Goal: Information Seeking & Learning: Find specific fact

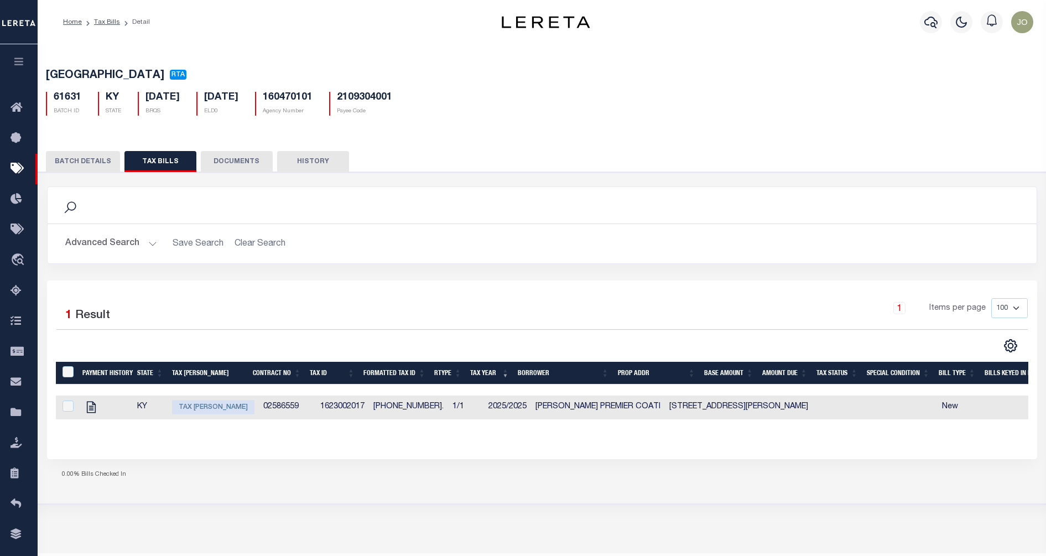
click at [398, 451] on div "1 Selected 1 Result 1 Items per page 100 200 500 1000" at bounding box center [542, 370] width 990 height 178
click at [406, 449] on div "1 Selected 1 Result 1 Items per page 100 200 500 1000" at bounding box center [542, 370] width 990 height 178
click at [557, 320] on div "1 Items per page 100 200 500 1000" at bounding box center [665, 312] width 725 height 29
click at [313, 100] on h5 "160470101" at bounding box center [288, 98] width 50 height 12
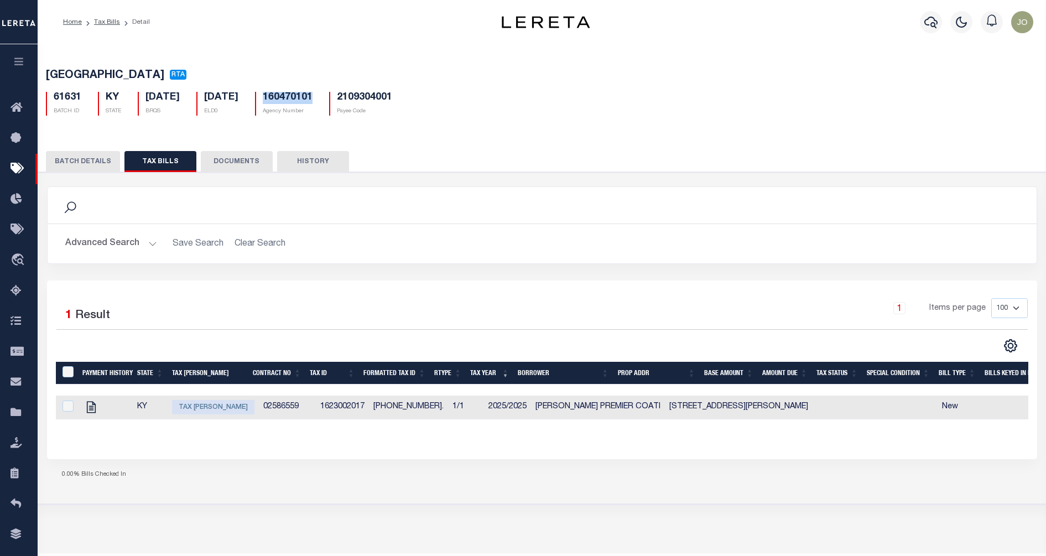
copy h5 "160470101"
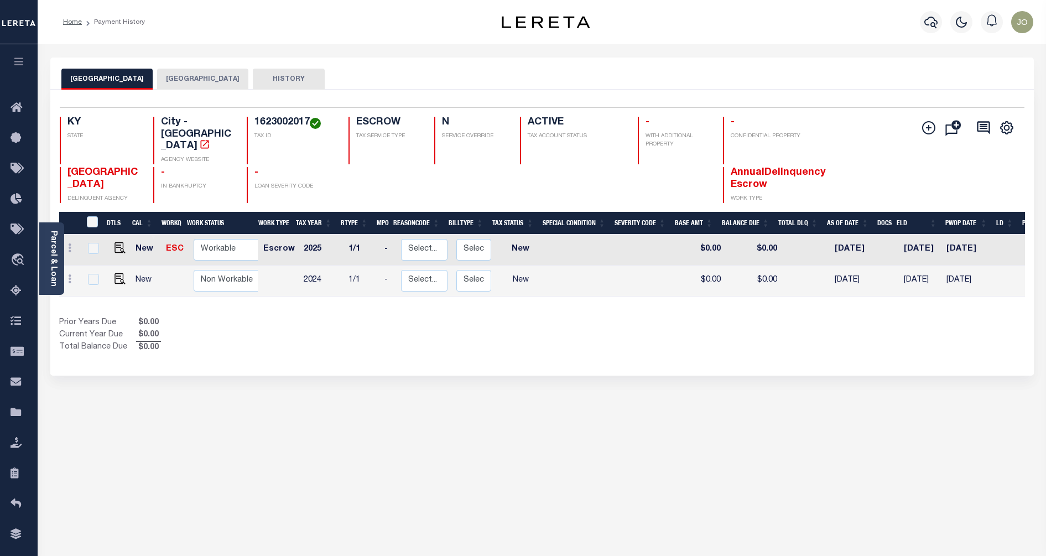
click at [634, 339] on div "Selected 2 Results 1 Items per page 25 50 100 KY STATE City - KY" at bounding box center [542, 233] width 984 height 286
click at [52, 255] on link "Parcel & Loan" at bounding box center [53, 259] width 8 height 56
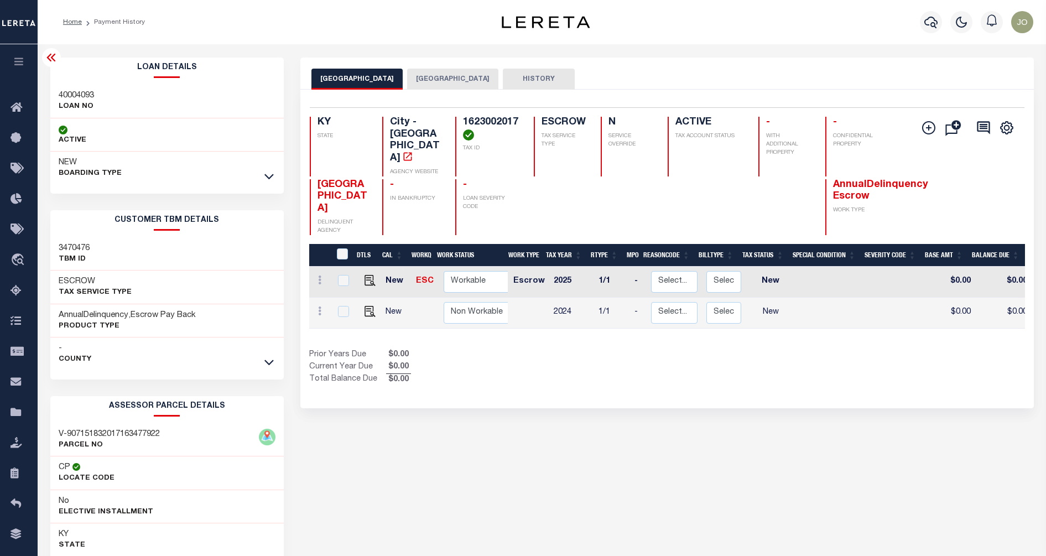
scroll to position [128, 0]
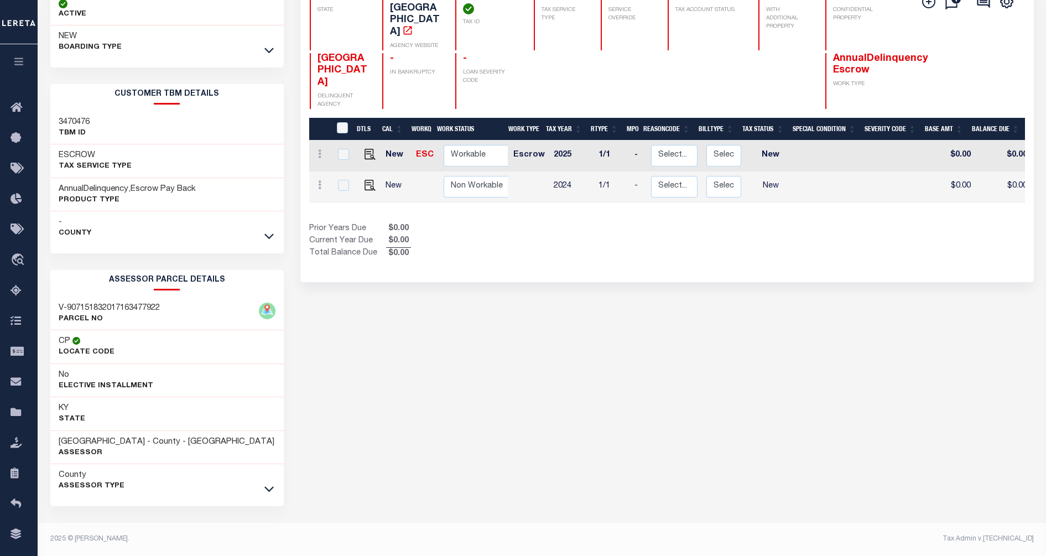
click at [387, 365] on div "RADCLIFF CITY HARDIN COUNTY HISTORY Selected 2" at bounding box center [667, 243] width 750 height 625
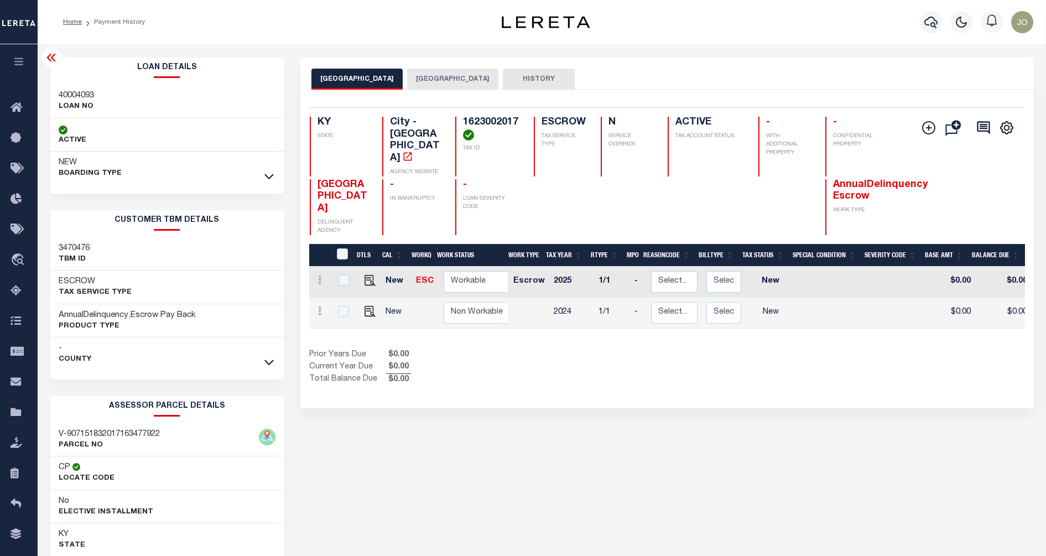
click at [565, 67] on div "RADCLIFF CITY HARDIN COUNTY HISTORY" at bounding box center [667, 74] width 734 height 32
click at [86, 92] on h3 "40004093" at bounding box center [76, 95] width 35 height 11
copy h3 "40004093"
click at [375, 429] on div "RADCLIFF CITY HARDIN COUNTY HISTORY Selected 2" at bounding box center [667, 370] width 750 height 625
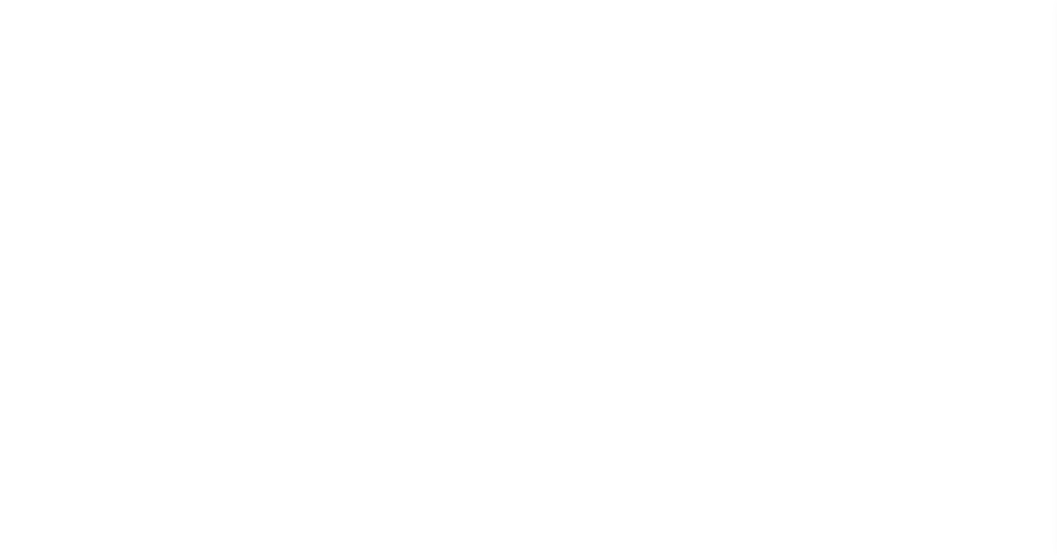
select select "200"
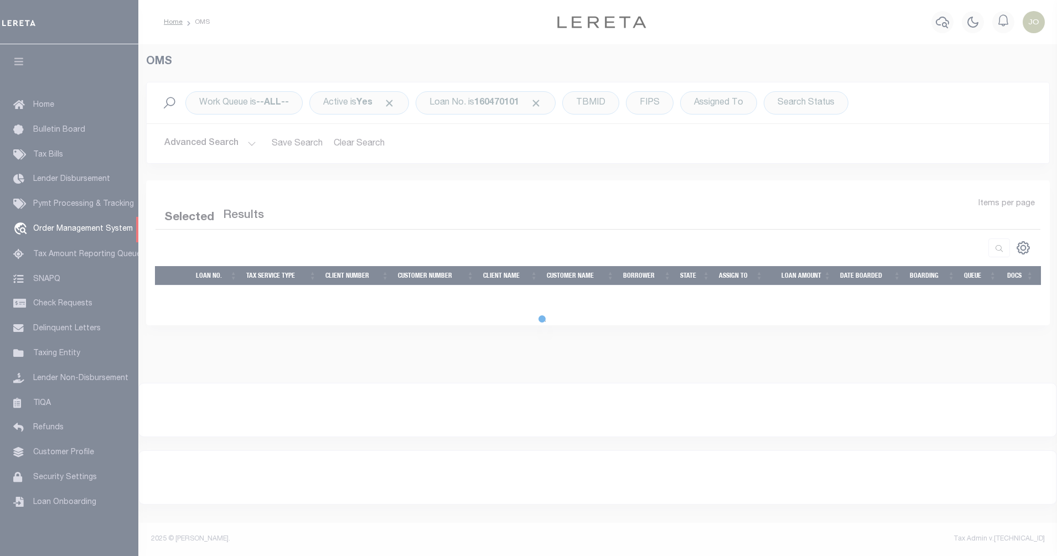
select select "200"
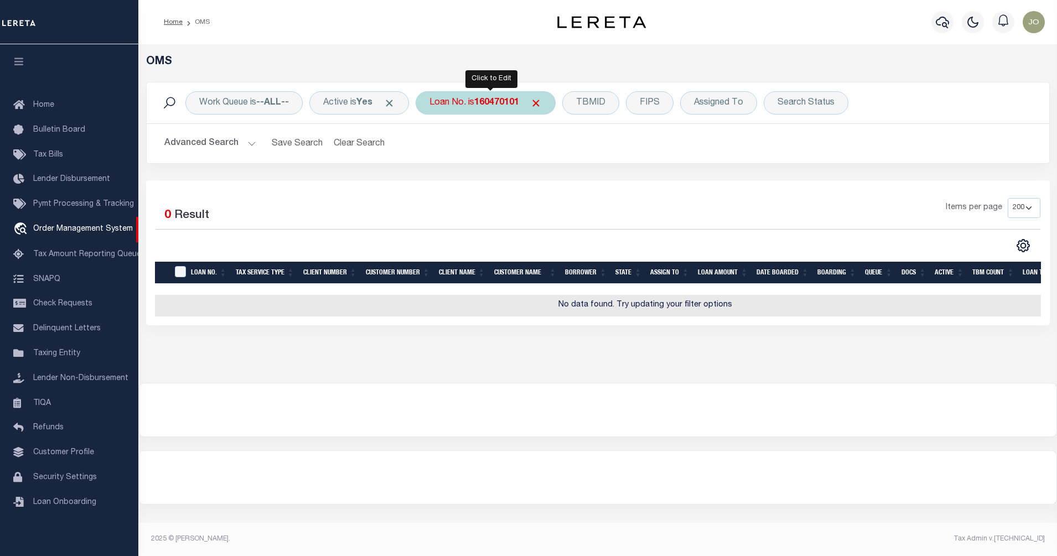
click at [504, 102] on b "160470101" at bounding box center [496, 102] width 45 height 9
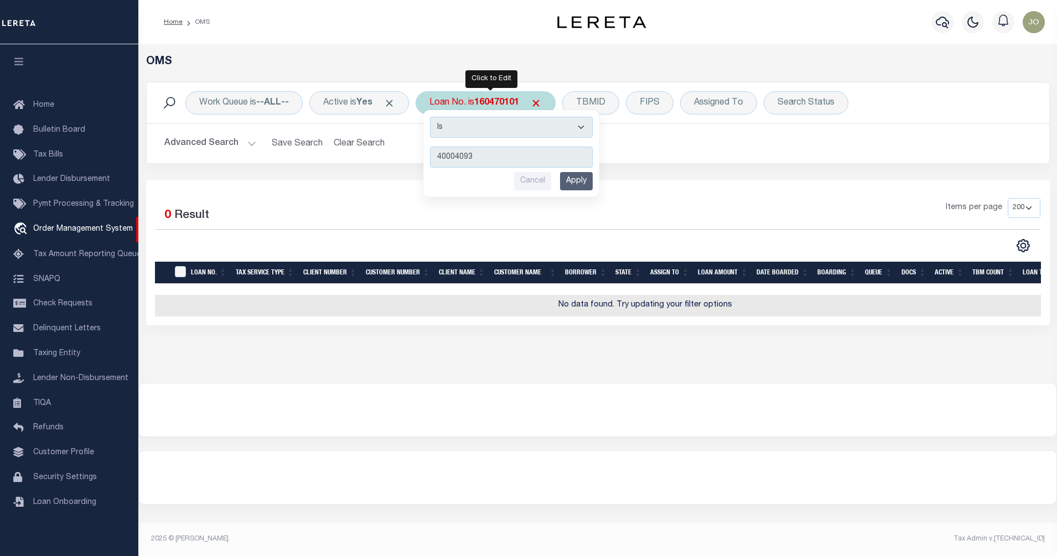
type input "40004093"
click at [586, 185] on input "Apply" at bounding box center [576, 181] width 33 height 18
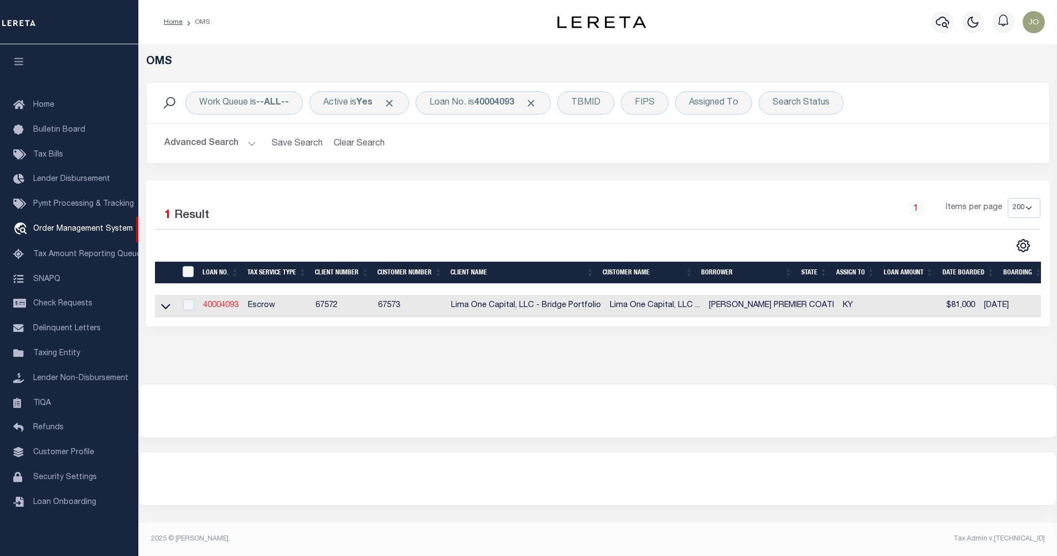
click at [219, 307] on link "40004093" at bounding box center [220, 306] width 35 height 8
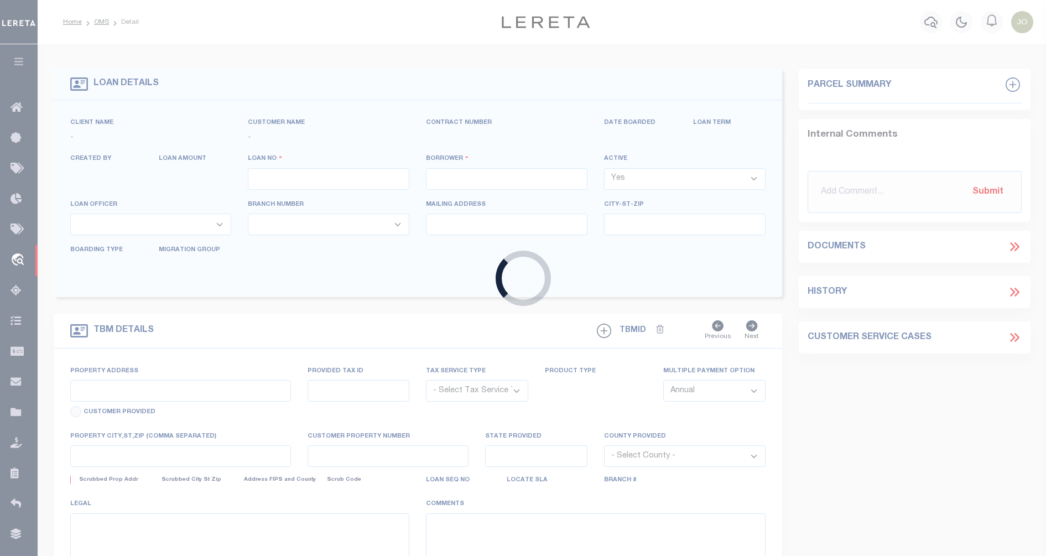
type input "40004093"
type input "[PERSON_NAME] PREMIER COATI"
select select
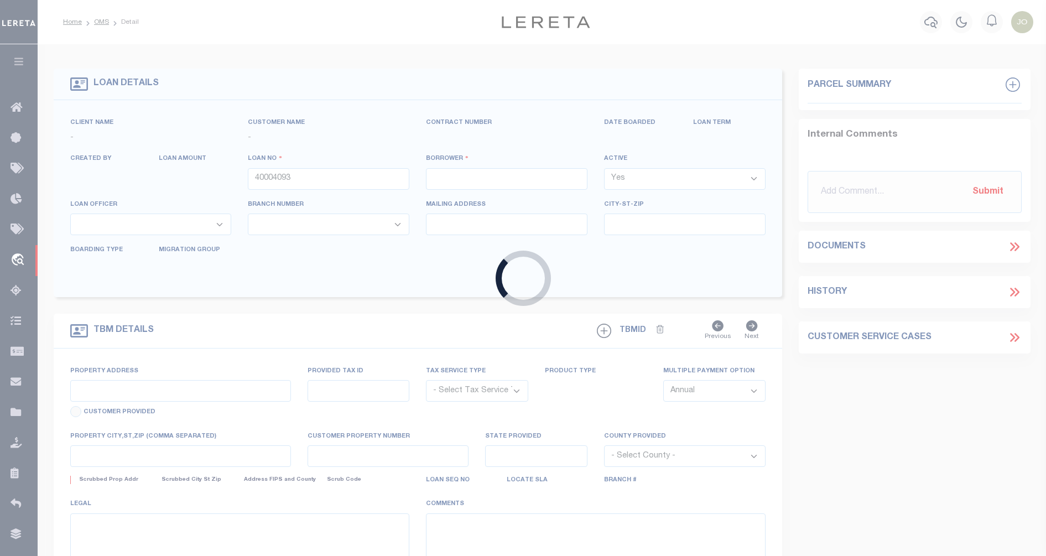
select select
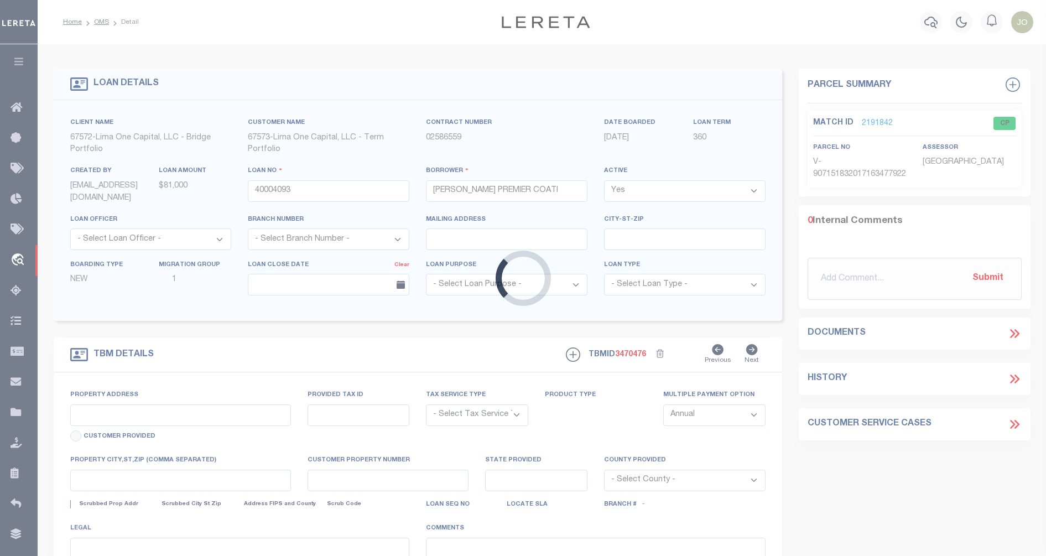
type input "[STREET_ADDRESS][PERSON_NAME]"
radio input "true"
select select "Escrow"
select select
type input "RADCLIFF KY 40160"
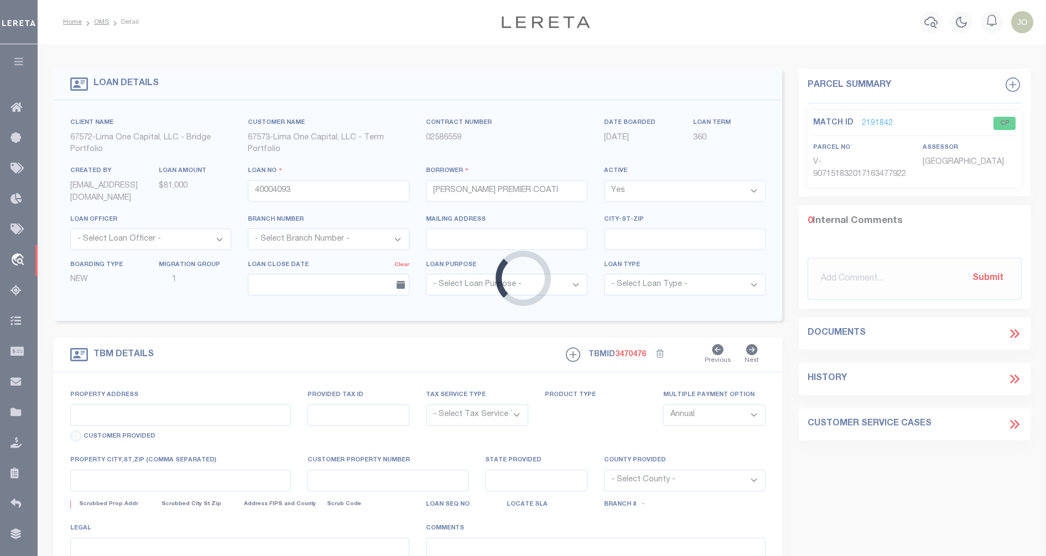
type input "40004093-1"
type input "KY"
type textarea "SEE FILE1"
type textarea "Compare"
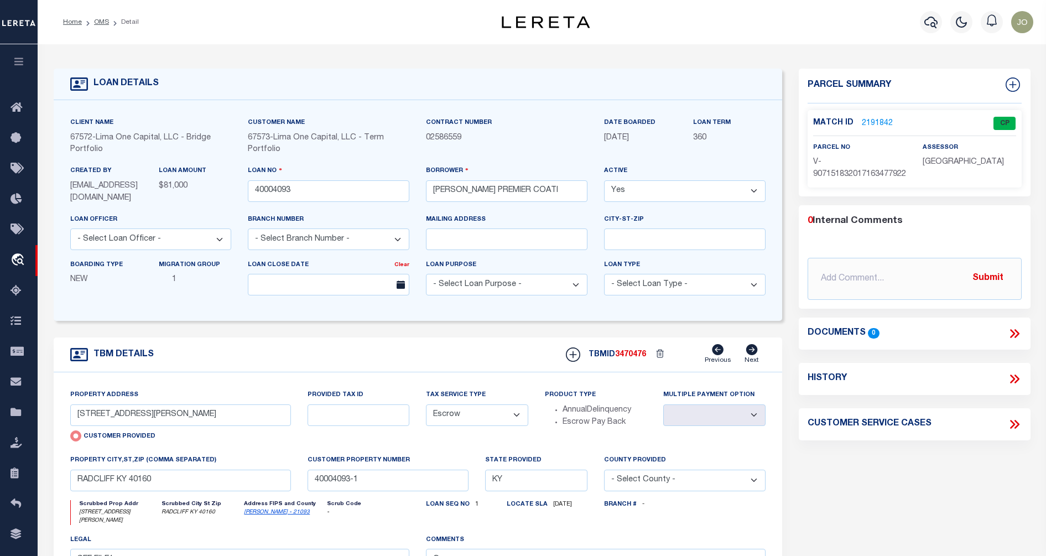
click at [776, 251] on div "Client Name 67572 - [GEOGRAPHIC_DATA] One Capital, LLC - Bridge Portfolio Custo…" at bounding box center [418, 210] width 729 height 221
click at [866, 123] on link "2191842" at bounding box center [877, 124] width 31 height 12
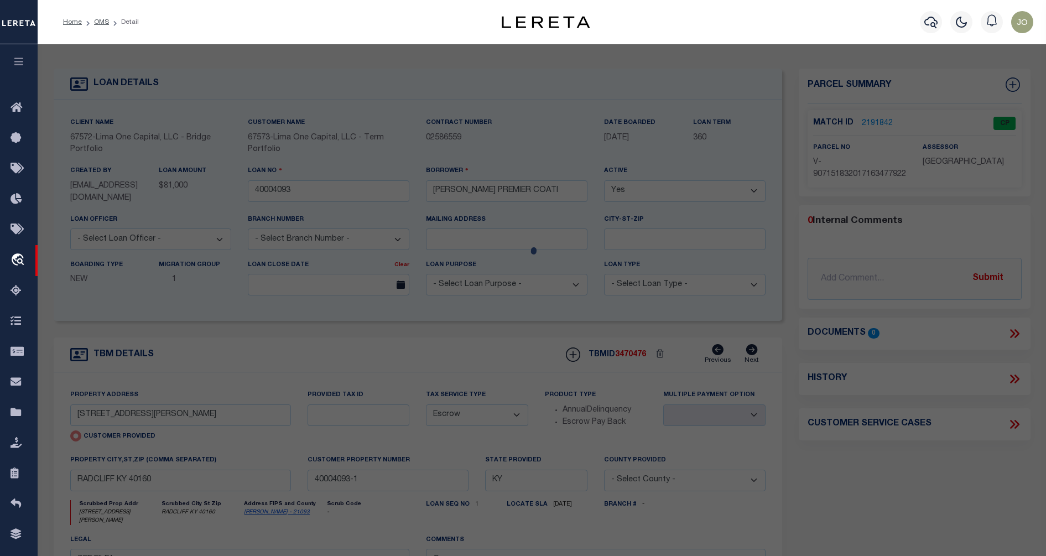
checkbox input "false"
select select "CP"
select select "AGW"
select select
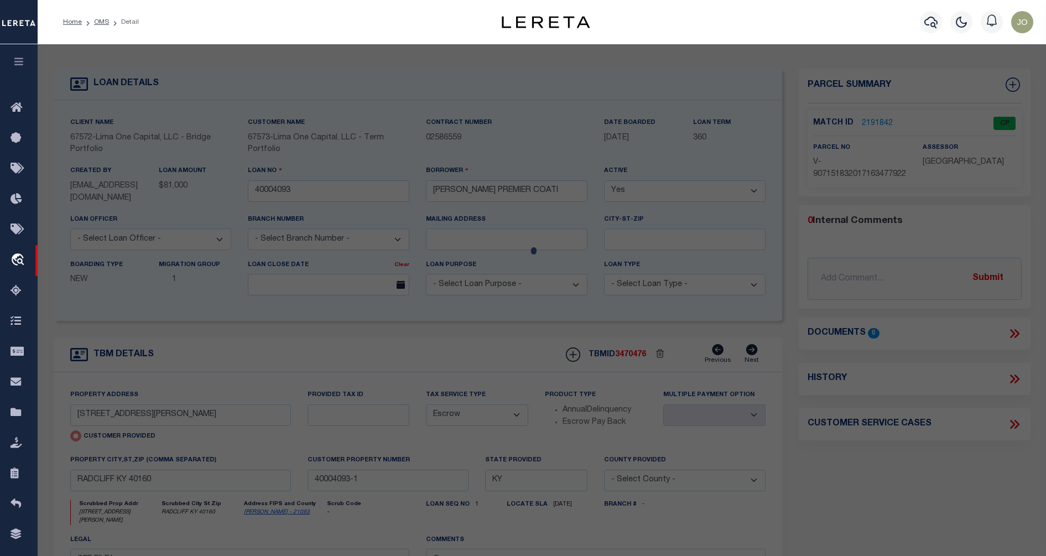
type input "[STREET_ADDRESS][PERSON_NAME]"
checkbox input "false"
type input "RADCLIFF KY 40160"
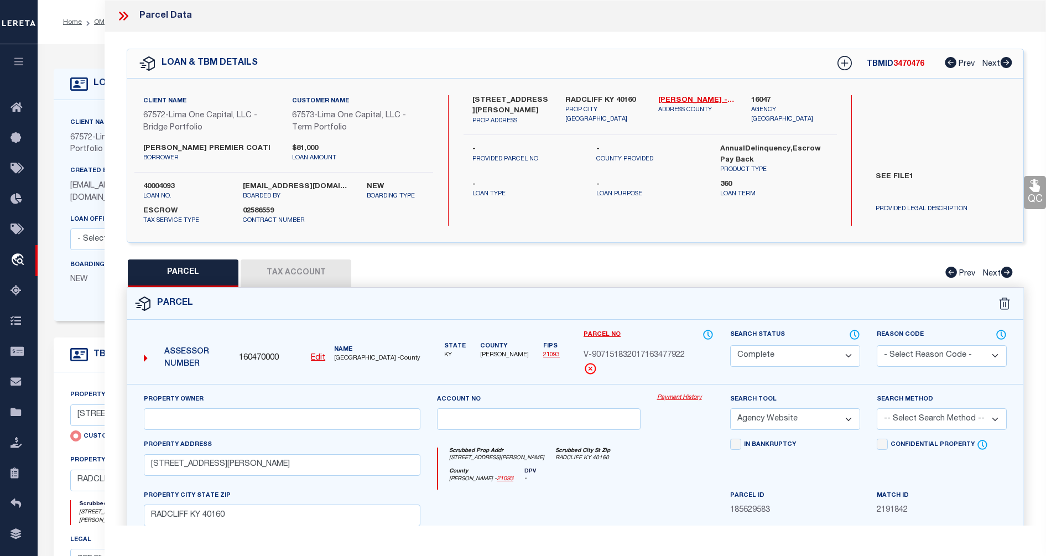
click at [433, 264] on div "PARCEL Tax Account Prev Next" at bounding box center [575, 273] width 897 height 28
click at [302, 273] on button "Tax Account" at bounding box center [296, 273] width 111 height 28
select select "100"
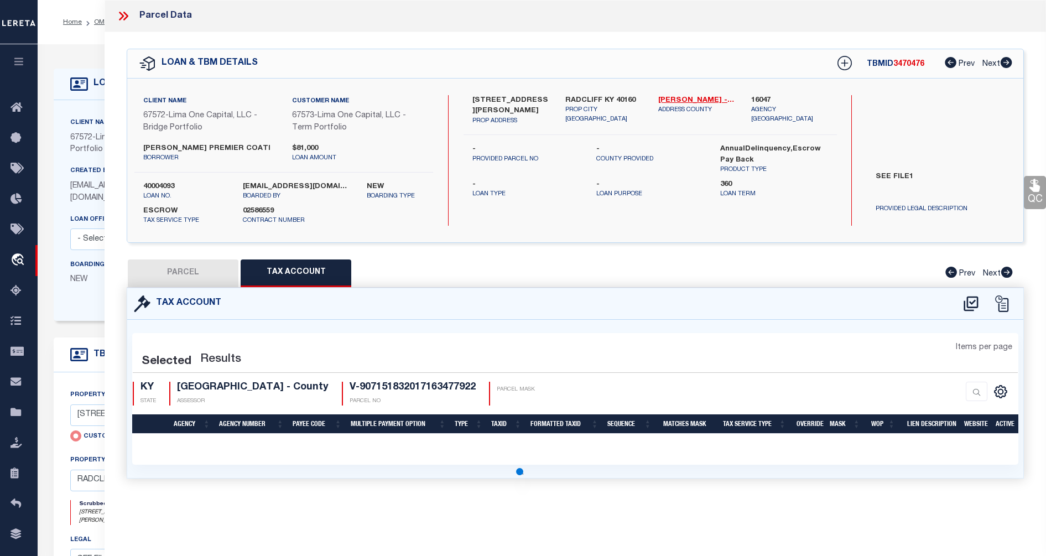
select select "100"
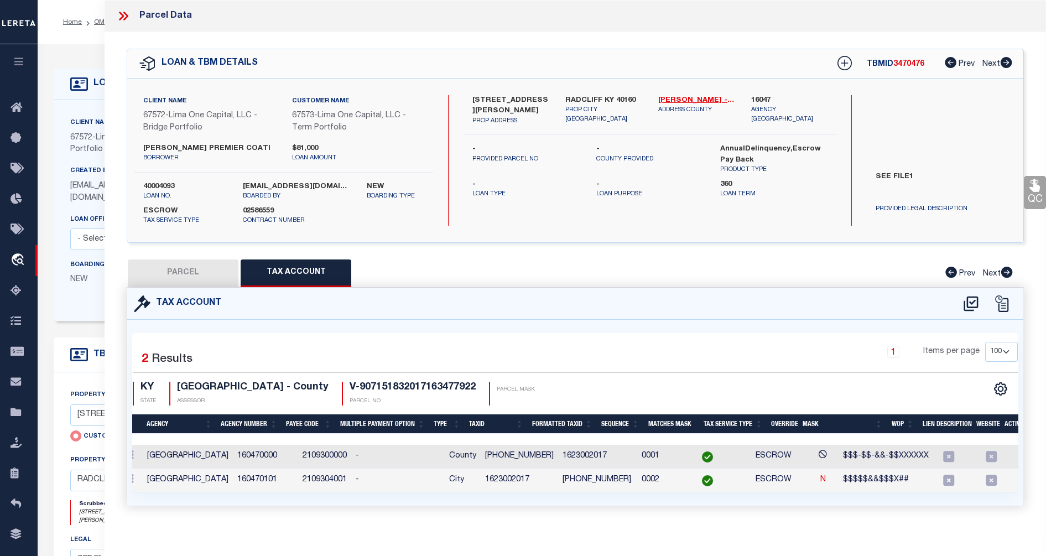
scroll to position [0, 37]
click at [369, 330] on div "Selected 2 Results 1 Items per page 10 25 50 100 KY STATE" at bounding box center [575, 413] width 896 height 186
click at [369, 355] on div "1 Items per page 10 25 50 100" at bounding box center [689, 356] width 660 height 29
click at [193, 272] on button "PARCEL" at bounding box center [183, 273] width 111 height 28
select select "AS"
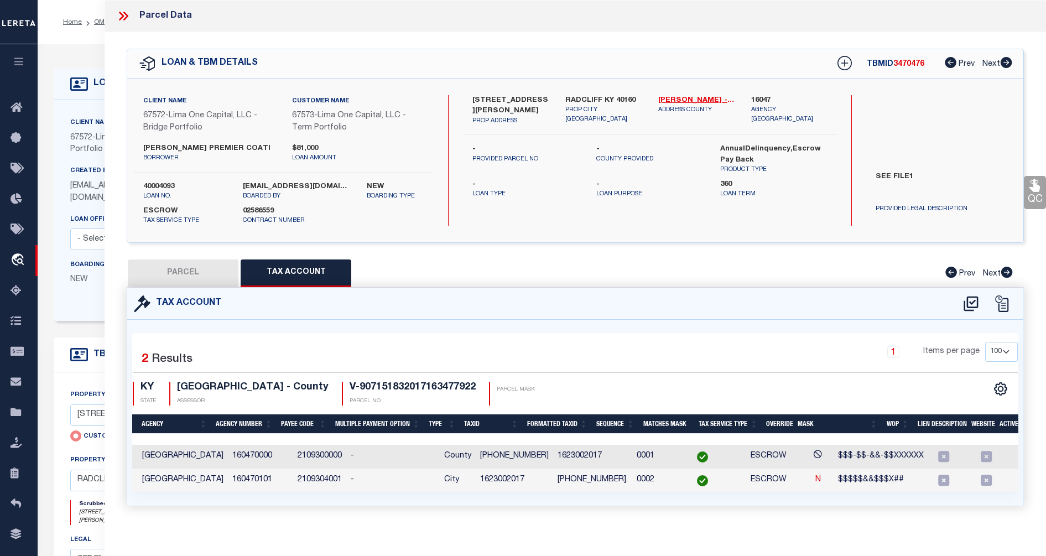
select select
checkbox input "false"
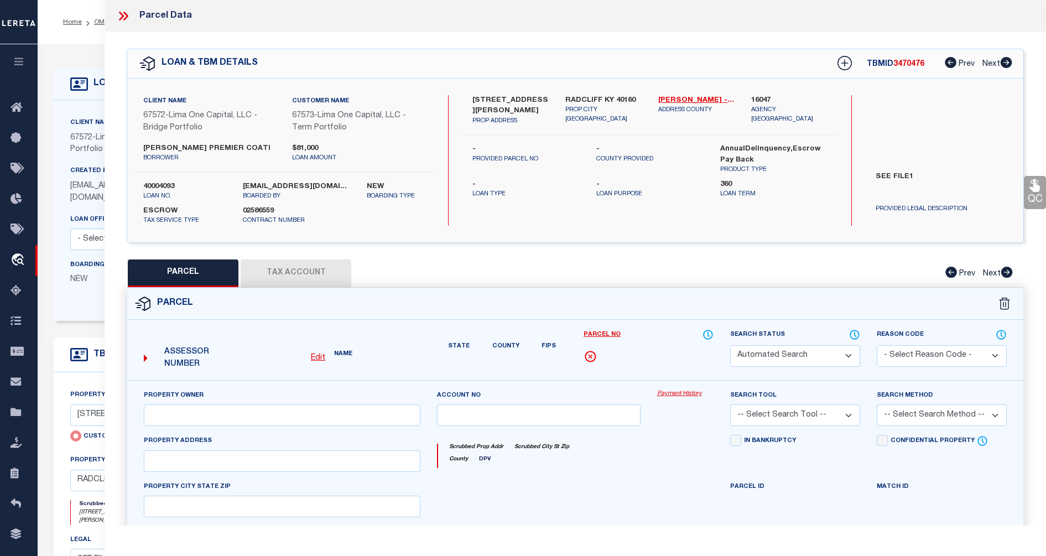
select select "CP"
select select "AGW"
select select
type input "[STREET_ADDRESS][PERSON_NAME]"
checkbox input "false"
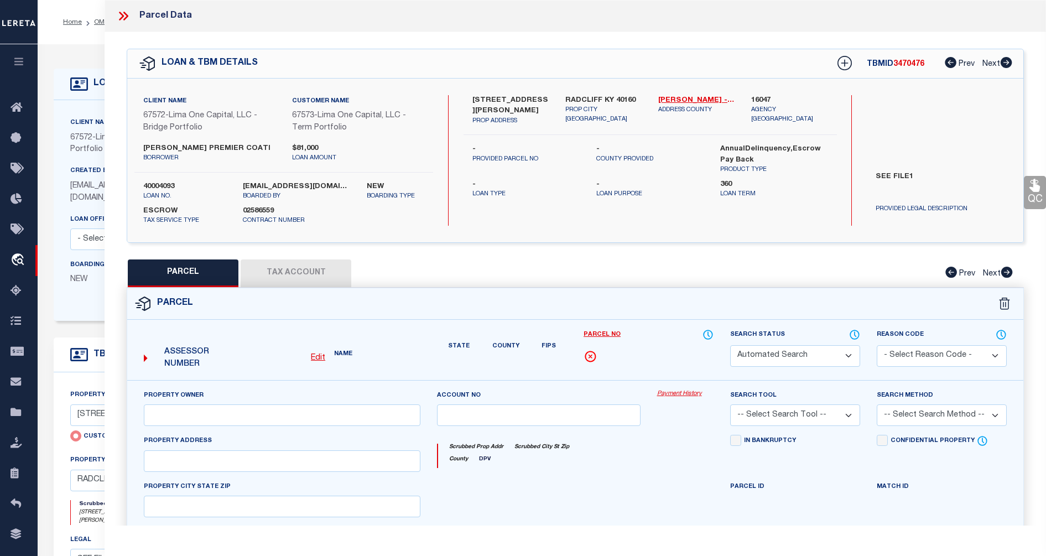
type input "RADCLIFF KY 40160"
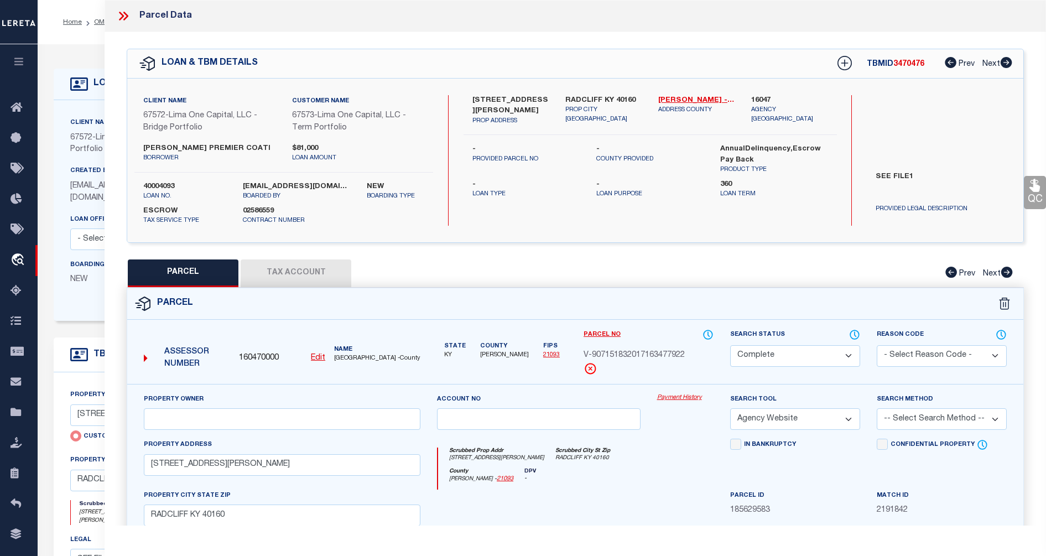
click at [400, 297] on div "Parcel" at bounding box center [575, 304] width 896 height 32
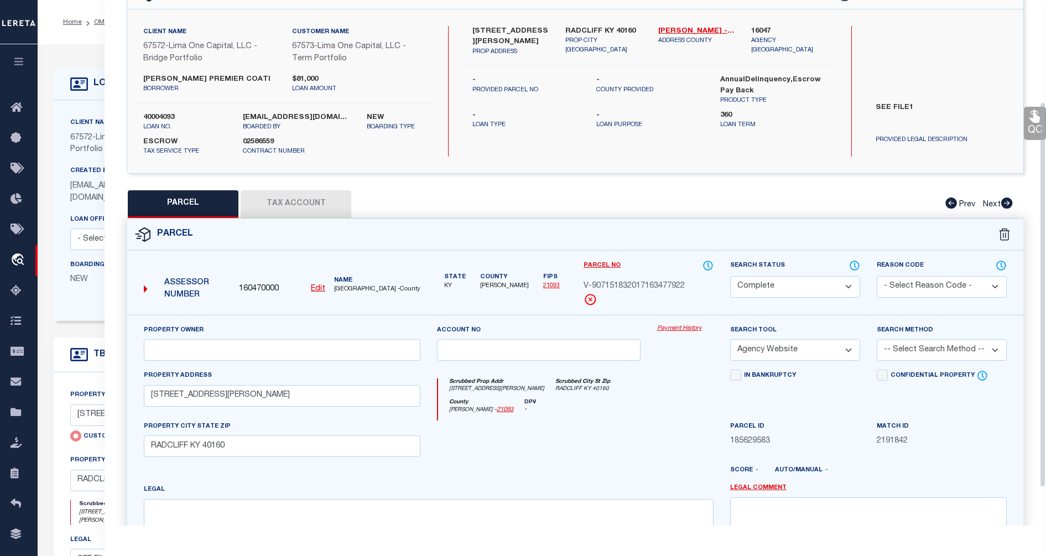
scroll to position [138, 0]
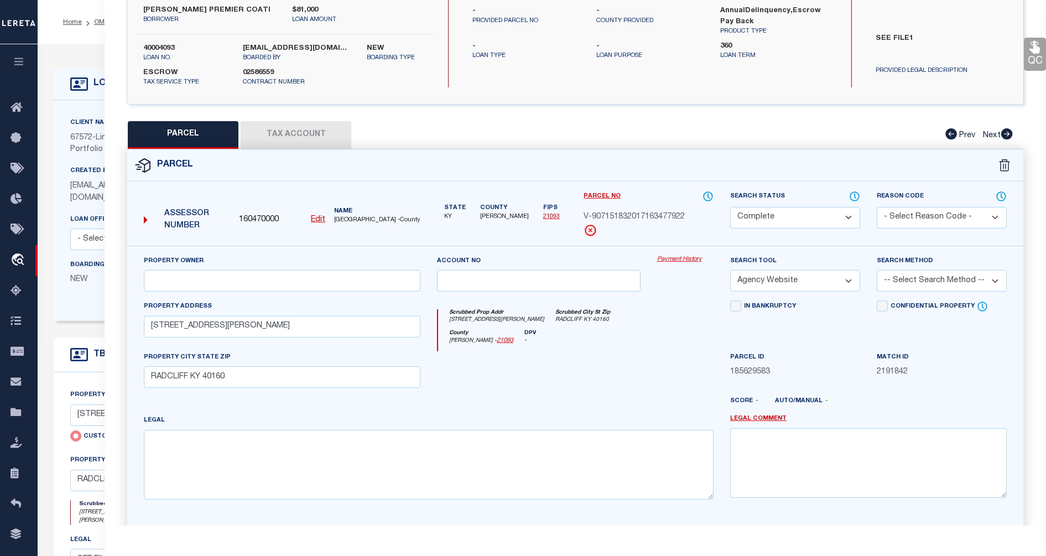
click at [504, 387] on div at bounding box center [539, 373] width 220 height 45
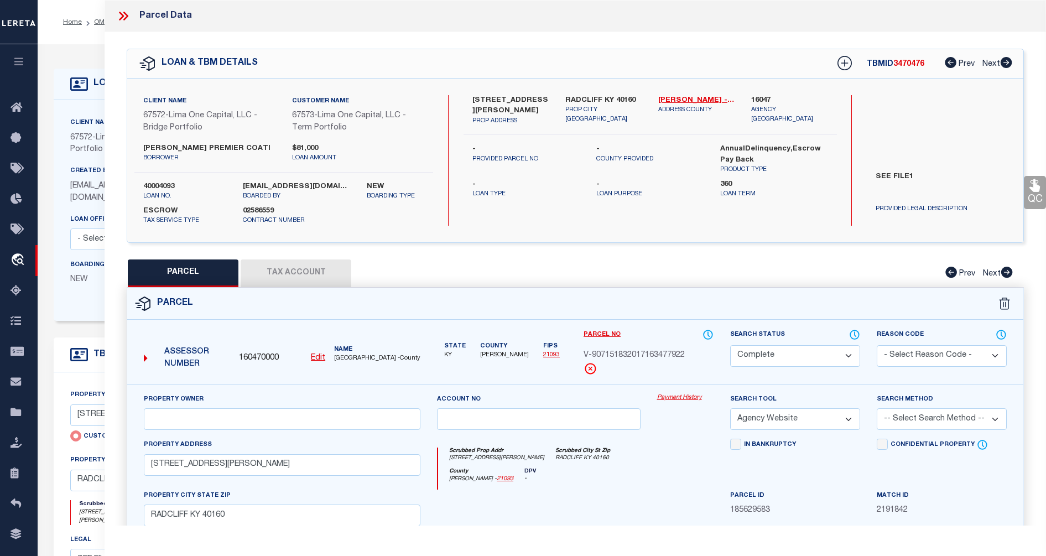
click at [477, 272] on div "PARCEL Tax Account Prev Next" at bounding box center [575, 273] width 897 height 28
click at [692, 269] on div "PARCEL Tax Account Prev Next" at bounding box center [575, 273] width 897 height 28
click at [311, 279] on button "Tax Account" at bounding box center [296, 273] width 111 height 28
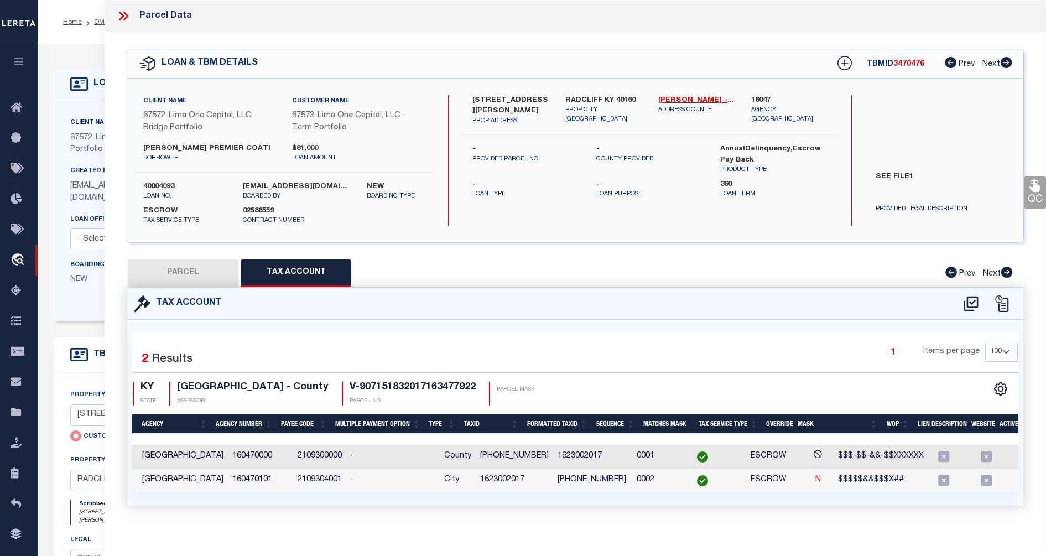
select select "100"
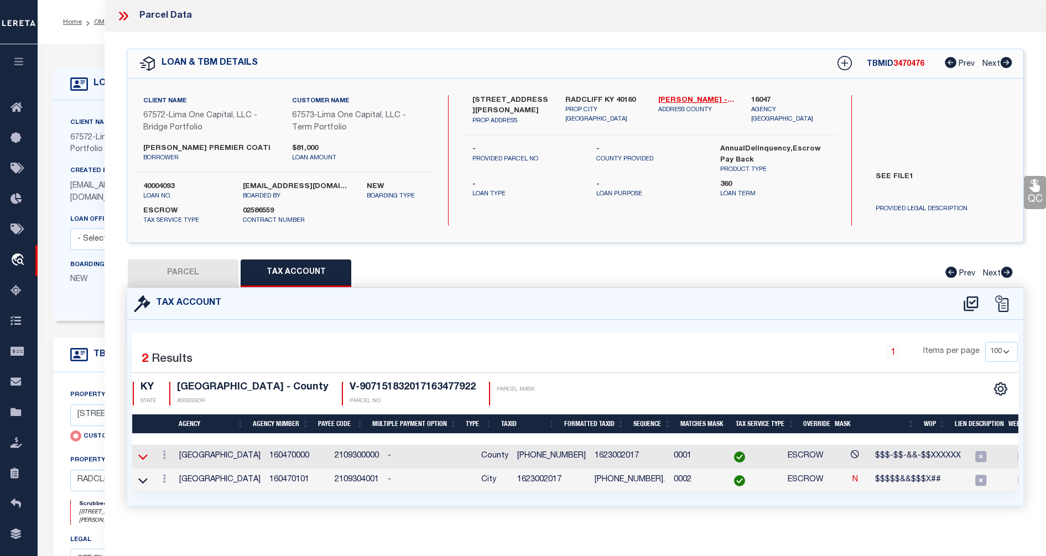
click at [145, 454] on icon at bounding box center [142, 457] width 9 height 12
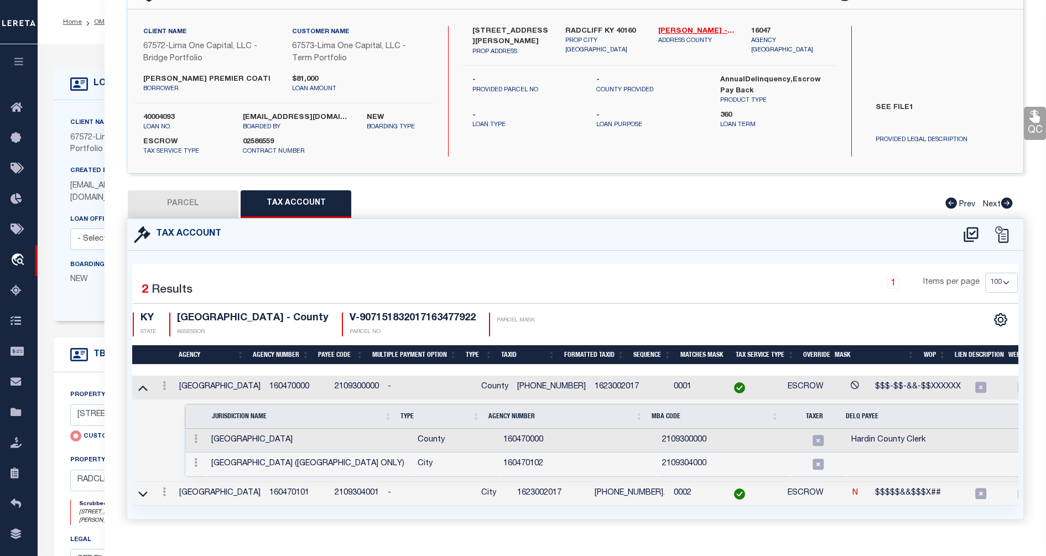
scroll to position [0, 37]
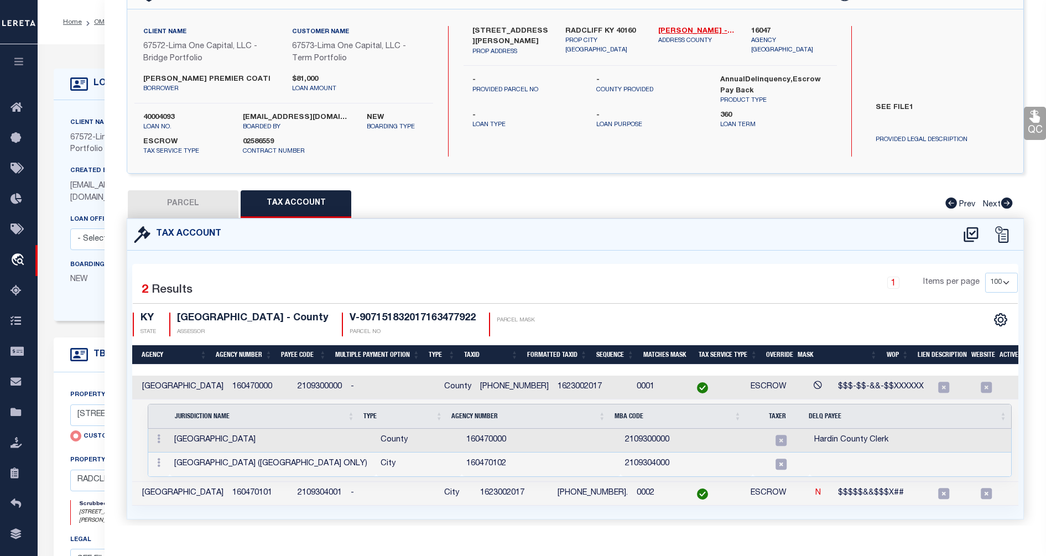
click at [941, 354] on th "Lien Description" at bounding box center [940, 354] width 54 height 19
click at [456, 197] on div "PARCEL Tax Account Prev Next" at bounding box center [575, 204] width 897 height 28
click at [929, 350] on th "Lien Description" at bounding box center [940, 354] width 54 height 19
click at [923, 318] on div "CSV Export Selected Print Show Filter Show Search Columns 0: 1: 2: Agency 3: Ag…" at bounding box center [796, 325] width 443 height 24
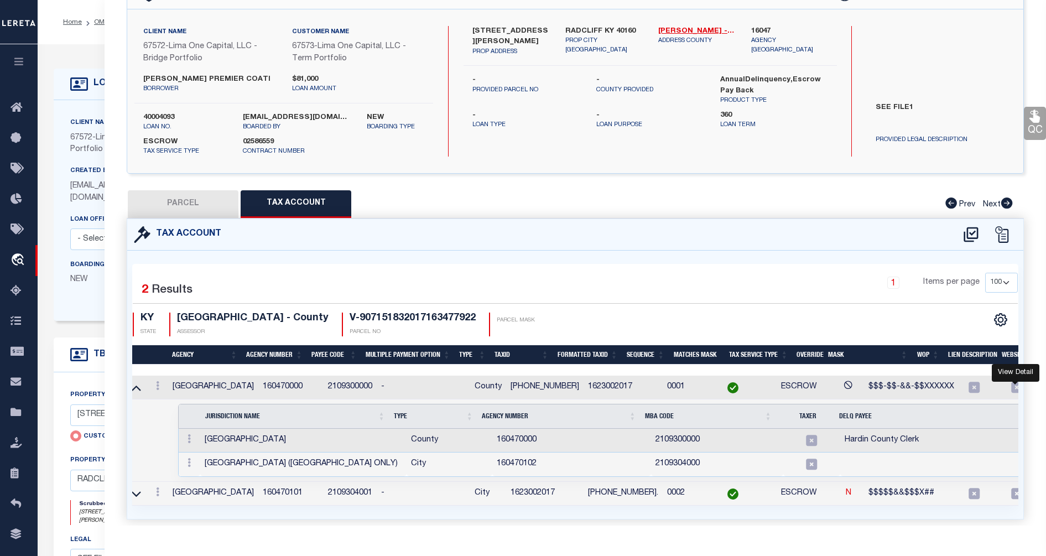
scroll to position [0, 0]
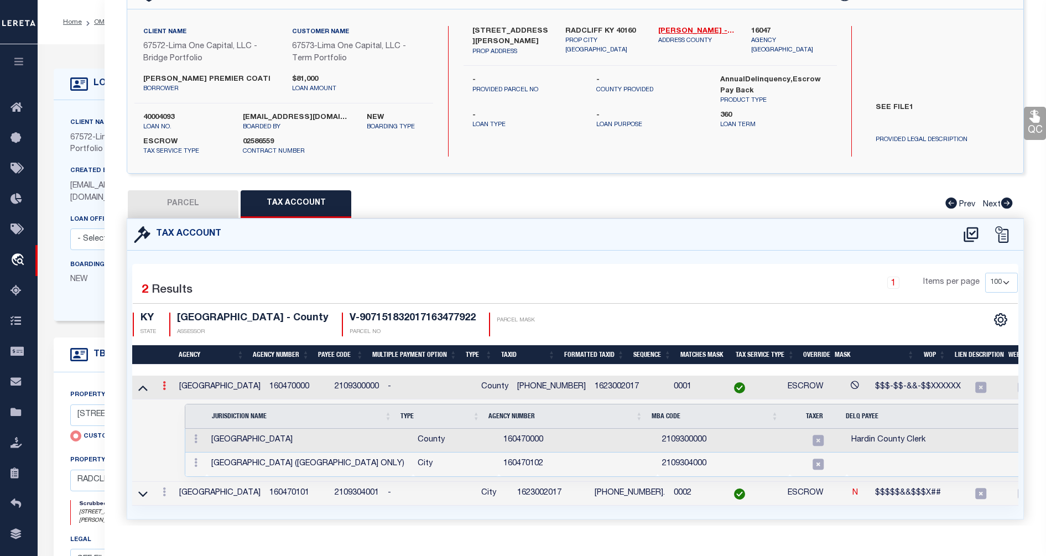
click at [163, 390] on icon at bounding box center [164, 385] width 3 height 9
click at [532, 313] on div "KY STATE [GEOGRAPHIC_DATA] - County ASSESSOR V-907151832017163477922 PARCEL NO …" at bounding box center [354, 325] width 443 height 24
click at [541, 305] on div "Selected 2 Results 1 Items per page 10 25 50 100 KY STATE [GEOGRAPHIC_DATA] - C…" at bounding box center [575, 305] width 903 height 64
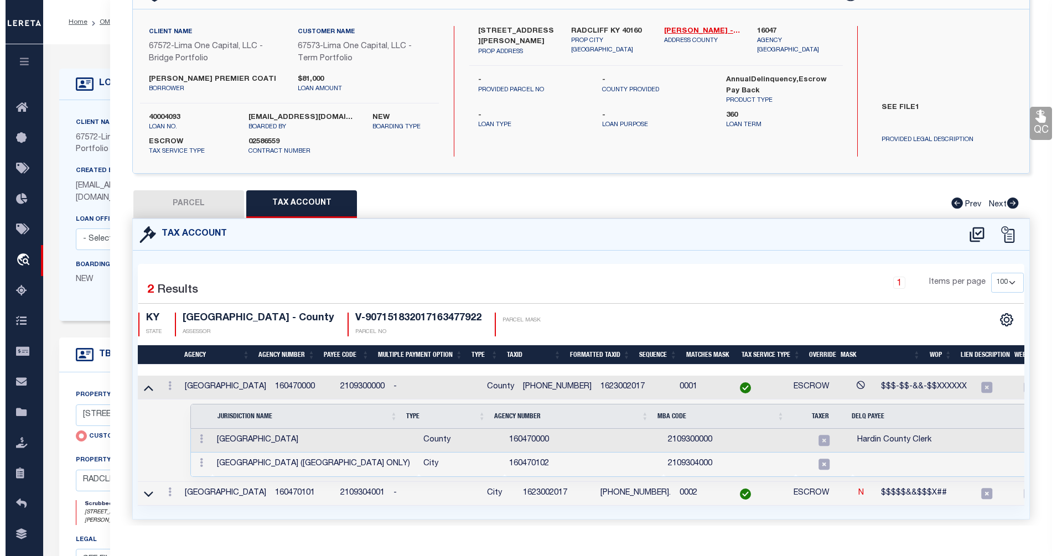
scroll to position [0, 37]
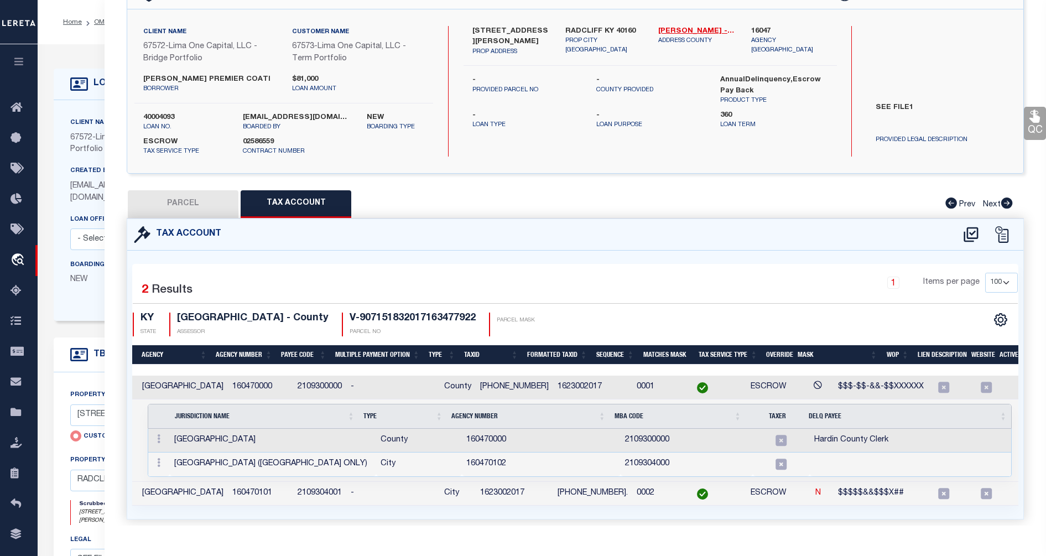
click at [638, 302] on div "1 Items per page 10 25 50 100" at bounding box center [688, 288] width 676 height 31
click at [587, 264] on div "Selected 2 Results 1 Items per page 10 25 50 100 KY STATE ASSESSOR" at bounding box center [575, 385] width 886 height 242
click at [1007, 233] on icon at bounding box center [1002, 234] width 17 height 17
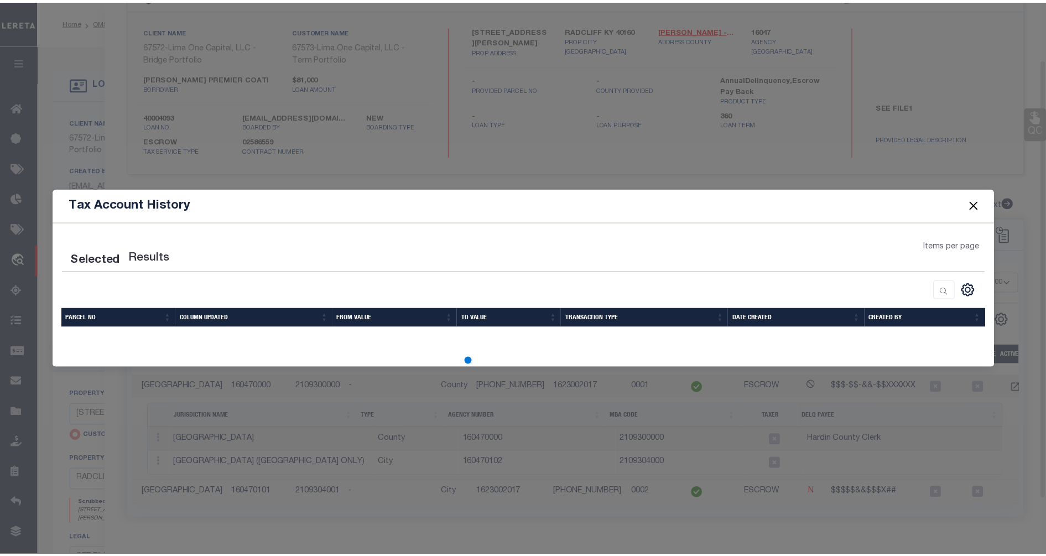
scroll to position [0, 28]
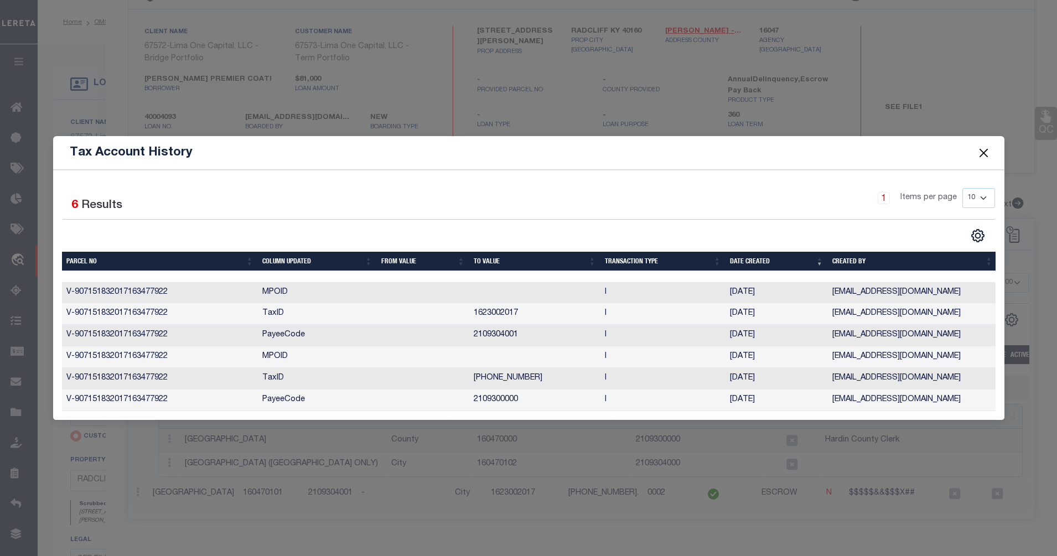
click at [983, 153] on button "Close" at bounding box center [983, 153] width 14 height 14
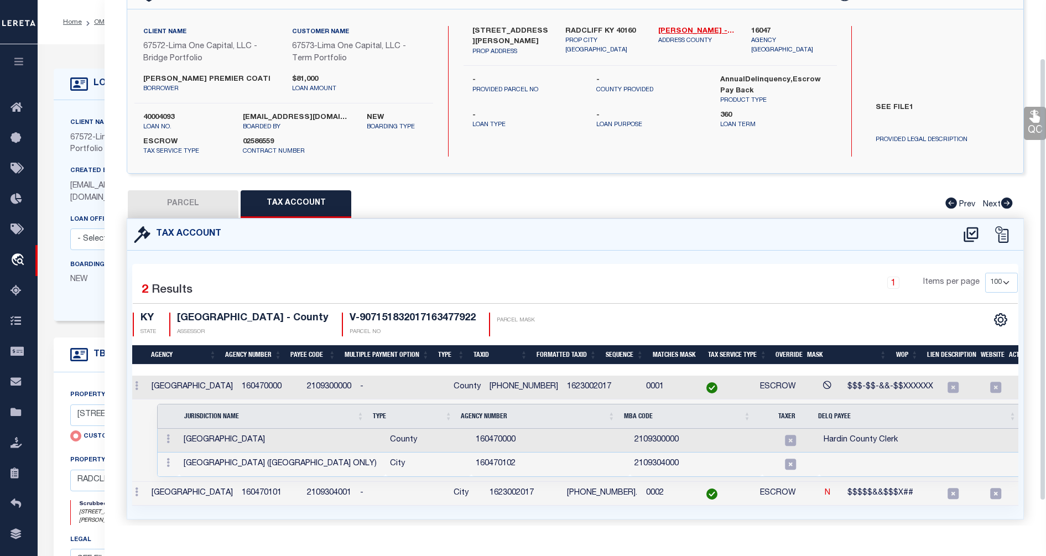
click at [983, 148] on div "Search by Legal Customer SEE FILE1" at bounding box center [941, 91] width 149 height 131
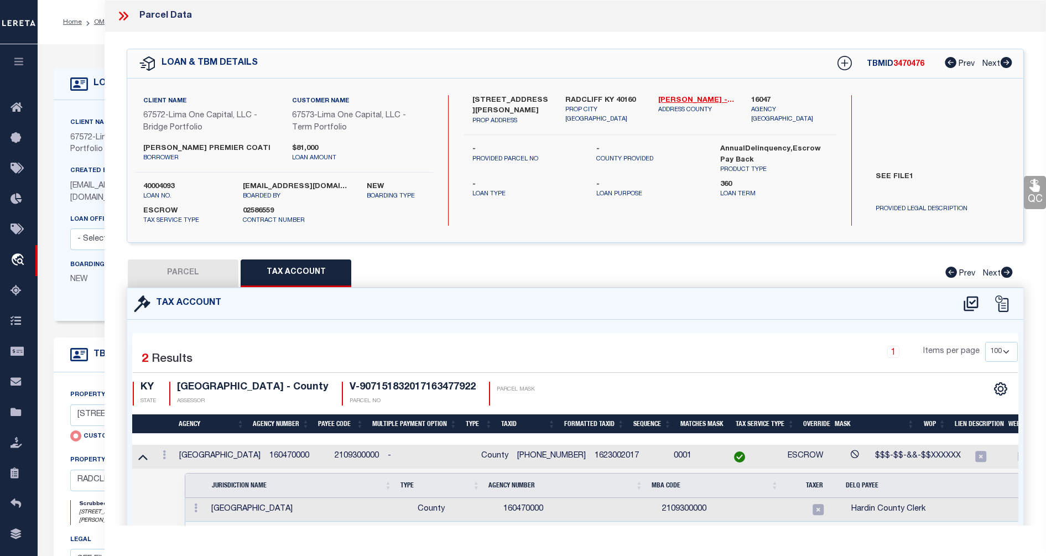
click at [506, 264] on div "PARCEL Tax Account Prev Next" at bounding box center [575, 273] width 897 height 28
click at [536, 346] on div "1 Items per page 10 25 50 100" at bounding box center [689, 356] width 660 height 29
click at [669, 455] on td "0001" at bounding box center [692, 457] width 46 height 24
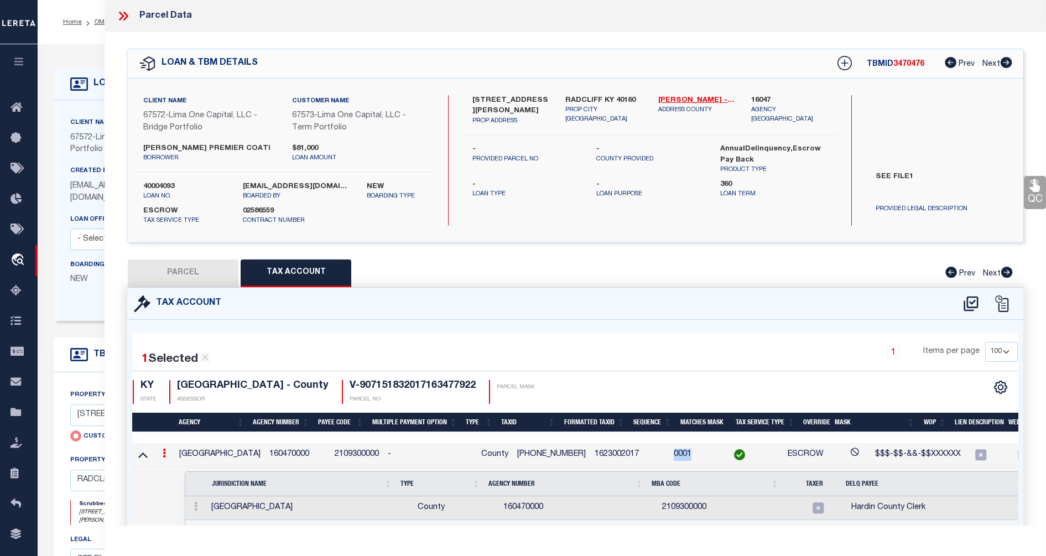
click at [669, 455] on td "0001" at bounding box center [692, 455] width 46 height 24
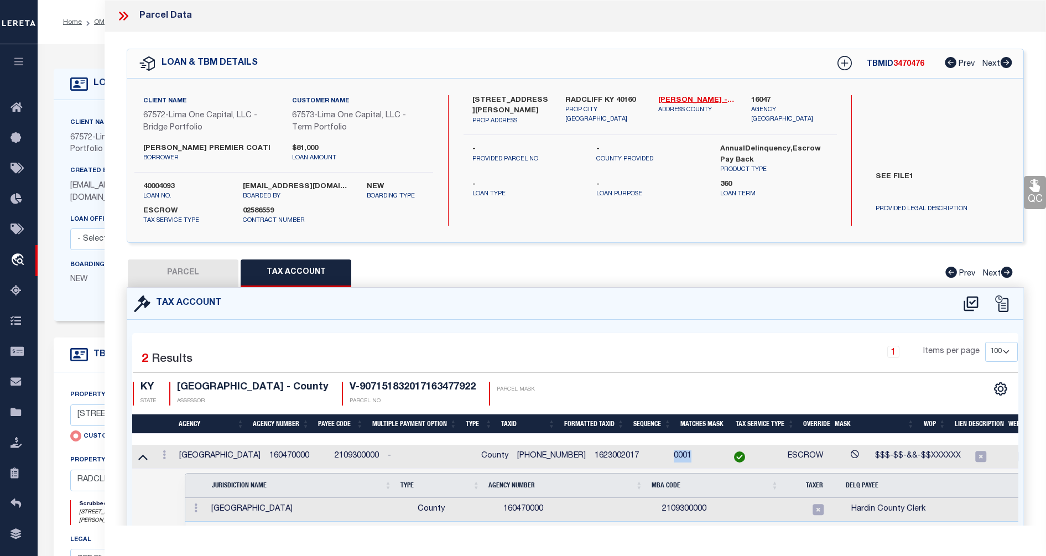
click at [669, 455] on td "0001" at bounding box center [692, 457] width 46 height 24
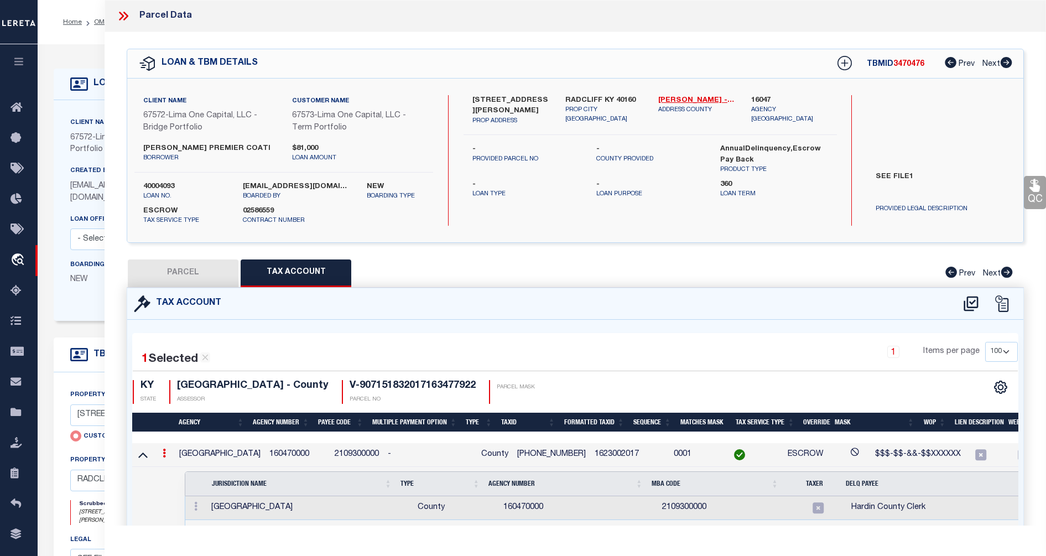
click at [669, 455] on td "0001" at bounding box center [692, 455] width 46 height 24
copy td "0001"
click at [591, 449] on td "1623002017" at bounding box center [629, 455] width 79 height 24
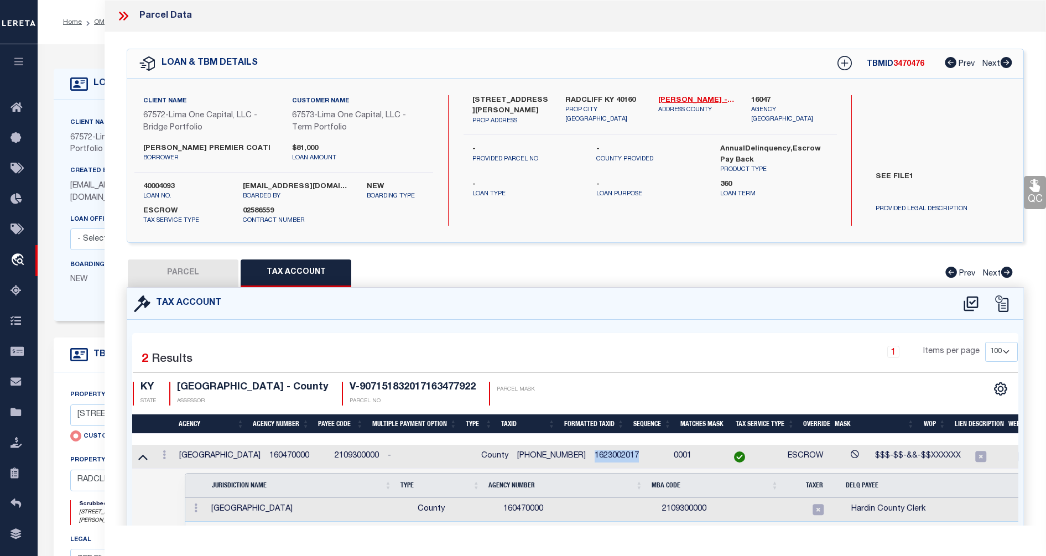
click at [591, 449] on td "1623002017" at bounding box center [629, 457] width 79 height 24
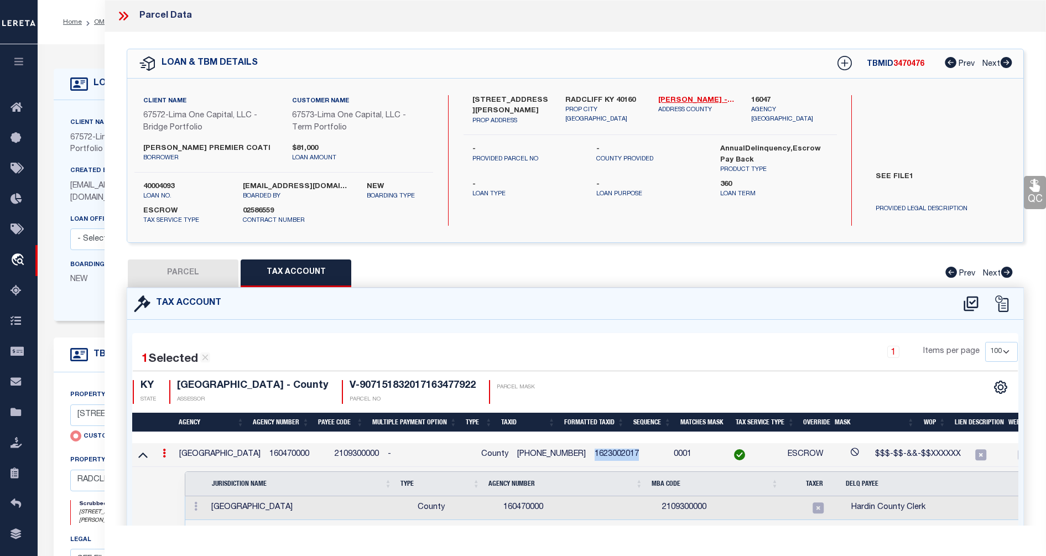
copy td "1623002017"
click at [543, 354] on div "1 Items per page 10 25 50 100" at bounding box center [689, 356] width 660 height 29
click at [694, 389] on div "CSV Export Selected Print Show Filter Show Search Columns 0: 1: 2: Agency 3: Ag…" at bounding box center [796, 392] width 443 height 24
click at [669, 453] on td "0001" at bounding box center [692, 455] width 46 height 24
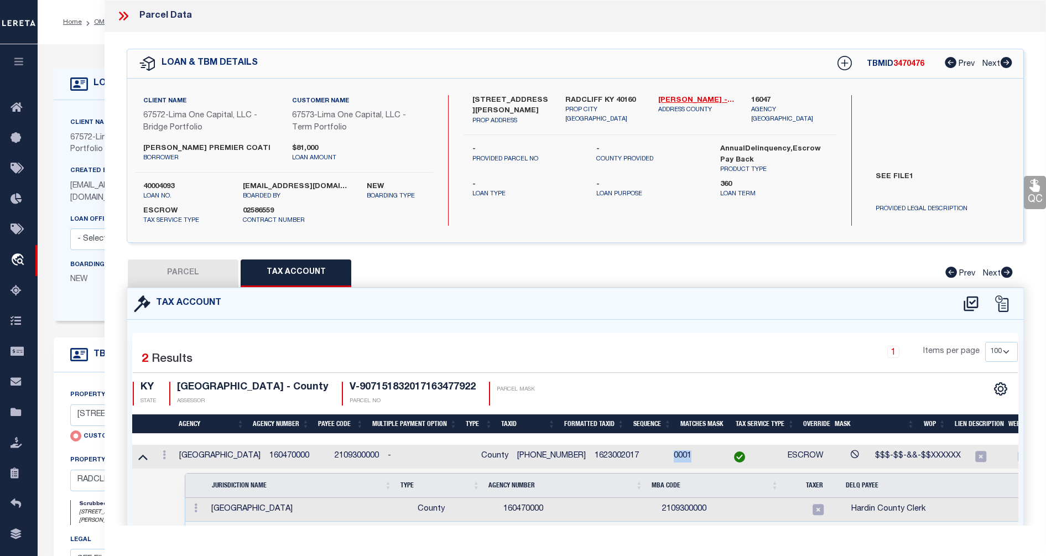
click at [669, 453] on td "0001" at bounding box center [692, 457] width 46 height 24
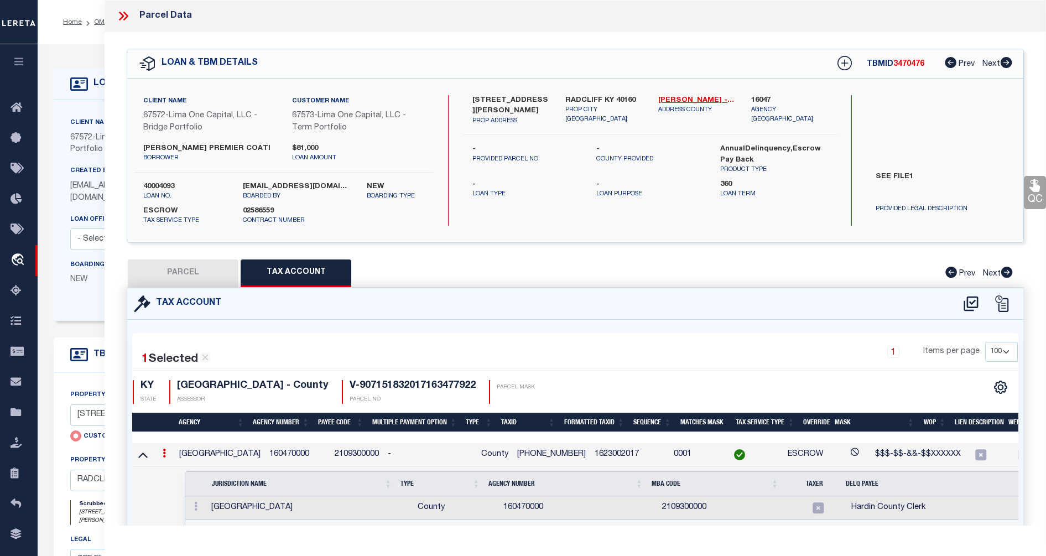
click at [647, 385] on div "CSV Export Selected Print Show Filter Show Search Columns 0: 1: 2: Agency 3: Ag…" at bounding box center [796, 392] width 443 height 24
click at [669, 451] on td "0001" at bounding box center [692, 455] width 46 height 24
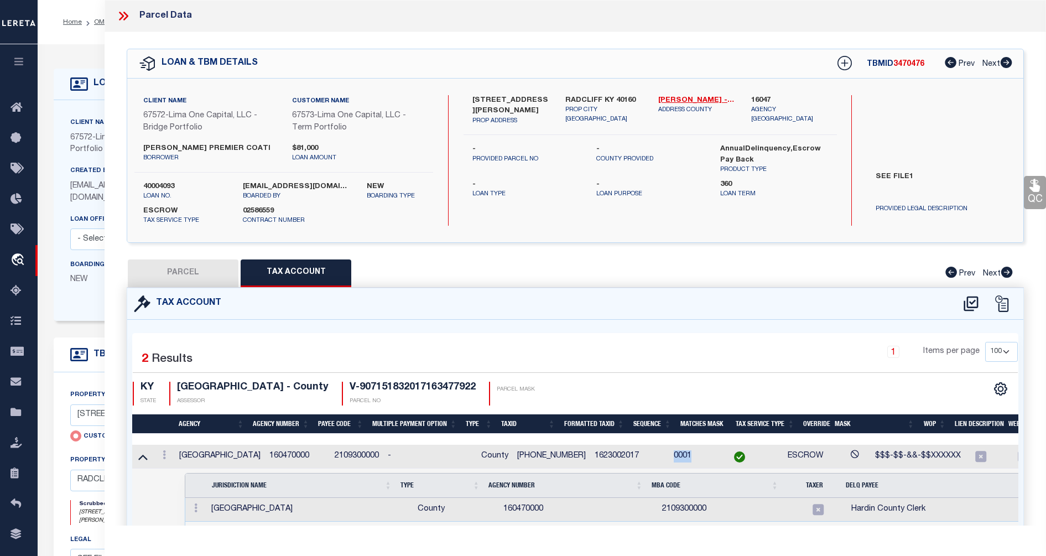
click at [669, 451] on td "0001" at bounding box center [692, 457] width 46 height 24
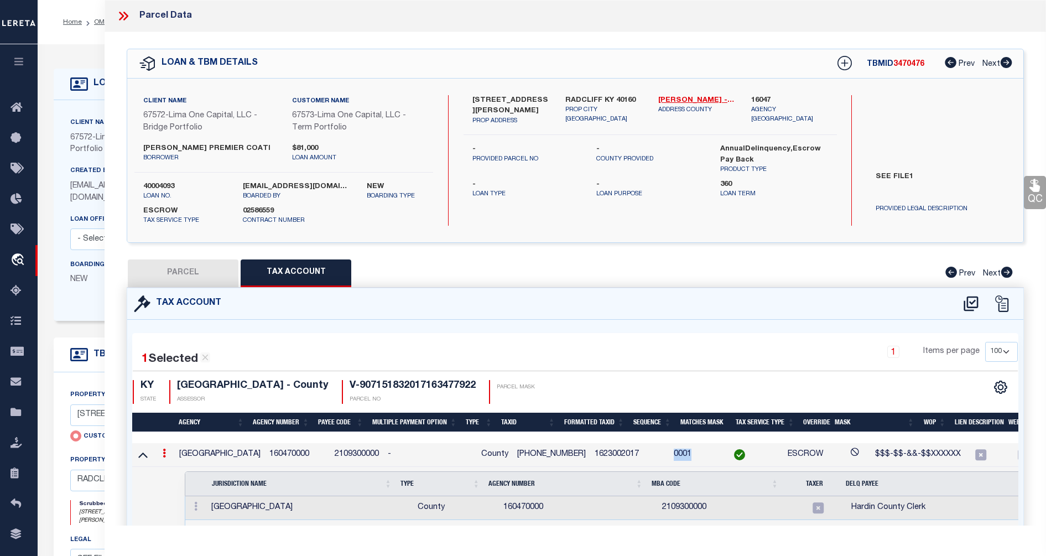
copy td "0001"
click at [599, 454] on td "1623002017" at bounding box center [629, 455] width 79 height 24
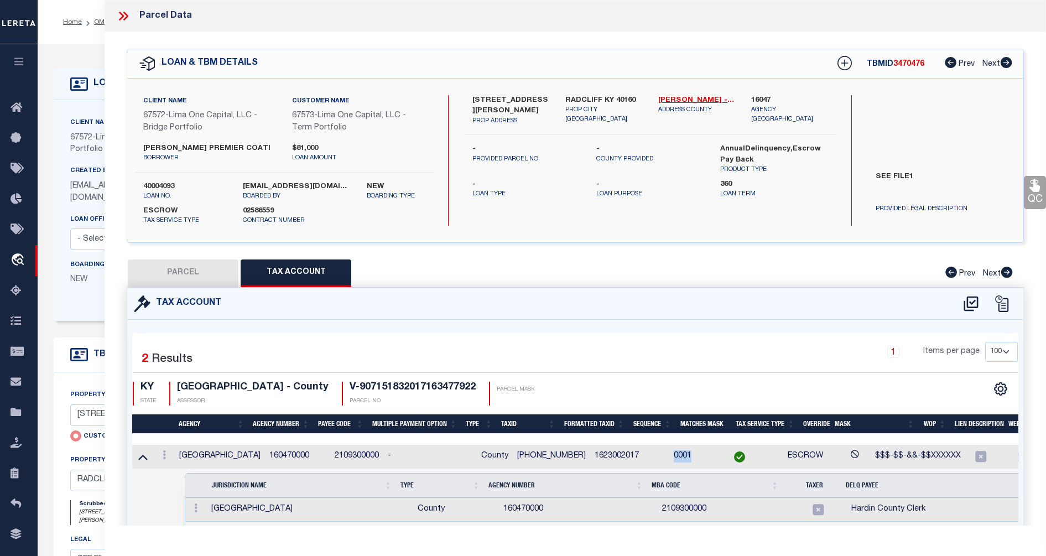
click at [599, 454] on td "1623002017" at bounding box center [629, 457] width 79 height 24
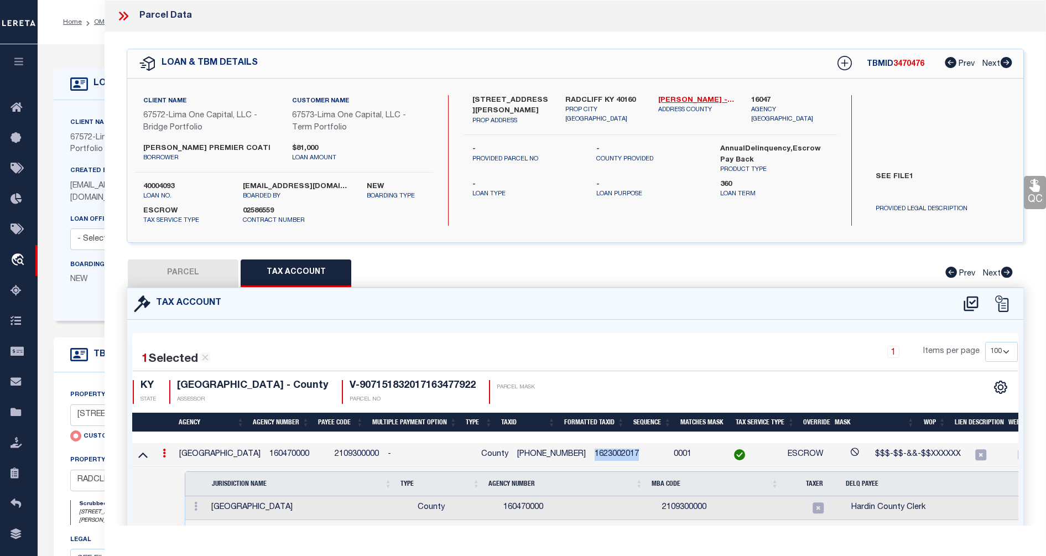
copy td "1623002017"
click at [490, 263] on div "PARCEL Tax Account Prev Next" at bounding box center [575, 273] width 897 height 28
click at [142, 457] on icon at bounding box center [142, 455] width 9 height 12
